Goal: Navigation & Orientation: Find specific page/section

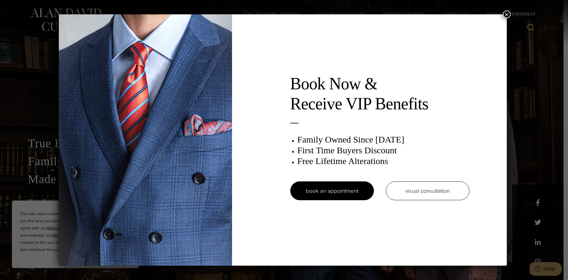
click at [510, 13] on button "×" at bounding box center [507, 14] width 8 height 8
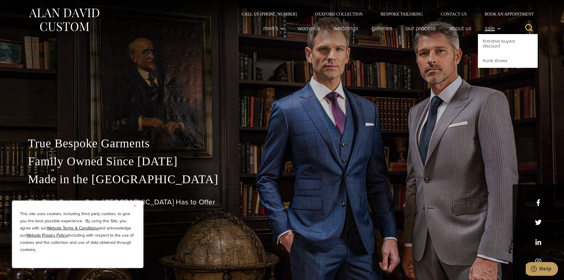
click at [494, 30] on span "Sale" at bounding box center [493, 28] width 16 height 6
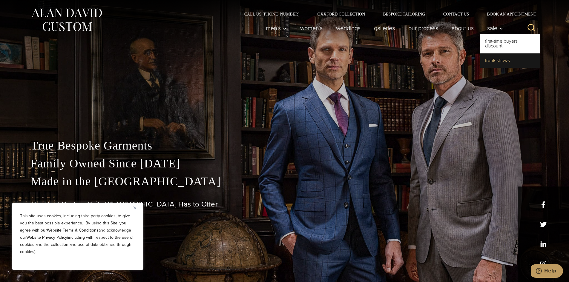
click at [498, 60] on link "Trunk Shows" at bounding box center [510, 60] width 60 height 14
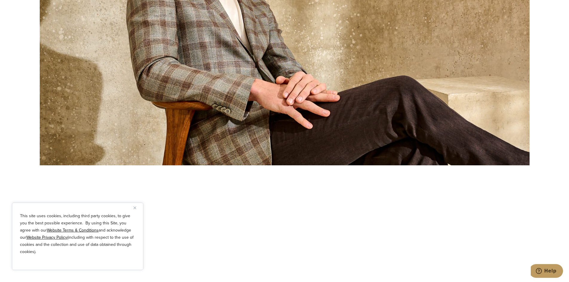
scroll to position [538, 0]
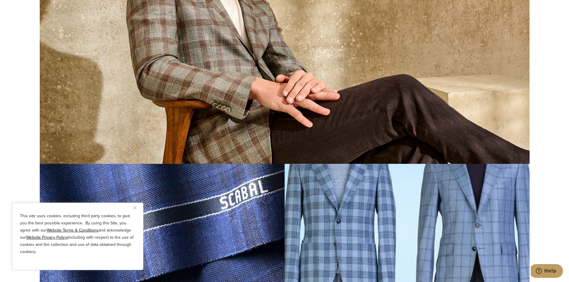
drag, startPoint x: 570, startPoint y: 61, endPoint x: 573, endPoint y: 70, distance: 9.1
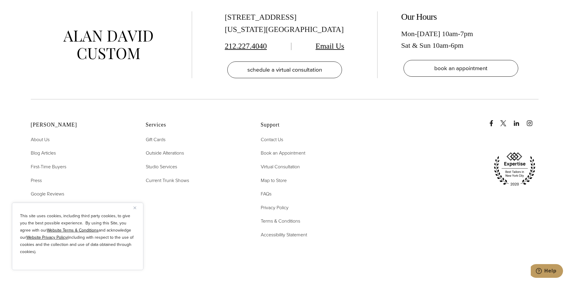
scroll to position [2510, 0]
